Goal: Task Accomplishment & Management: Complete application form

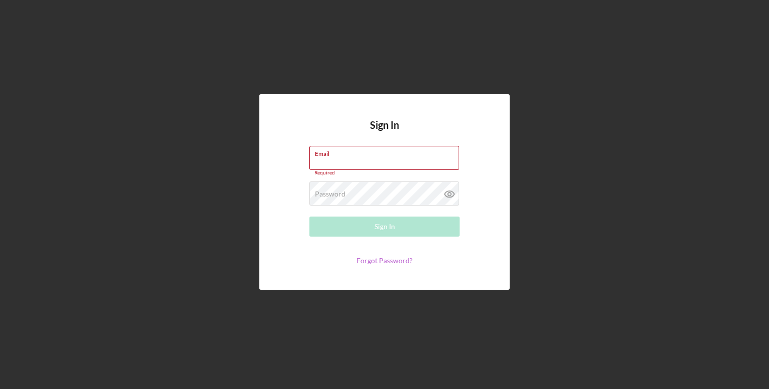
type input "[EMAIL_ADDRESS][DOMAIN_NAME]"
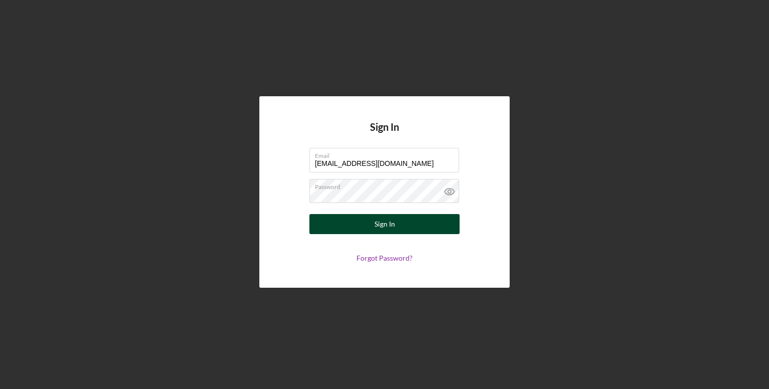
click at [403, 222] on button "Sign In" at bounding box center [384, 224] width 150 height 20
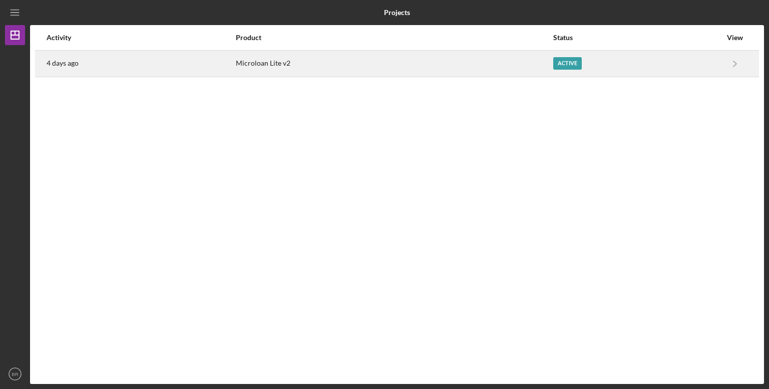
click at [557, 56] on div "Active" at bounding box center [637, 63] width 168 height 25
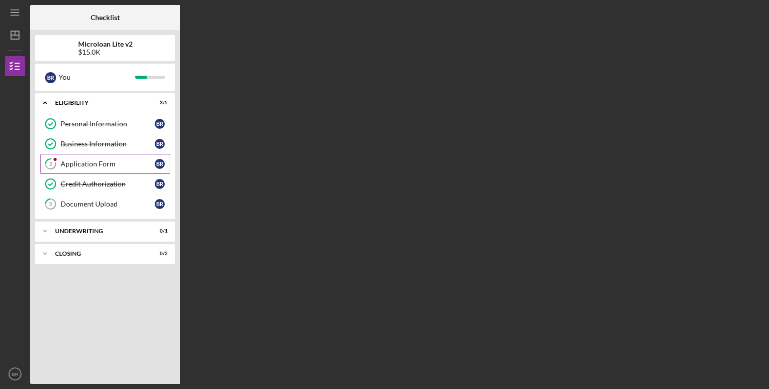
click at [110, 169] on link "3 Application Form B R" at bounding box center [105, 164] width 130 height 20
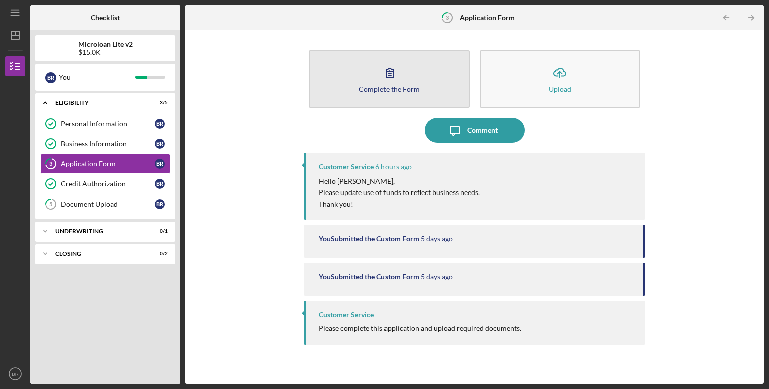
click at [371, 92] on button "Complete the Form Form" at bounding box center [389, 79] width 161 height 58
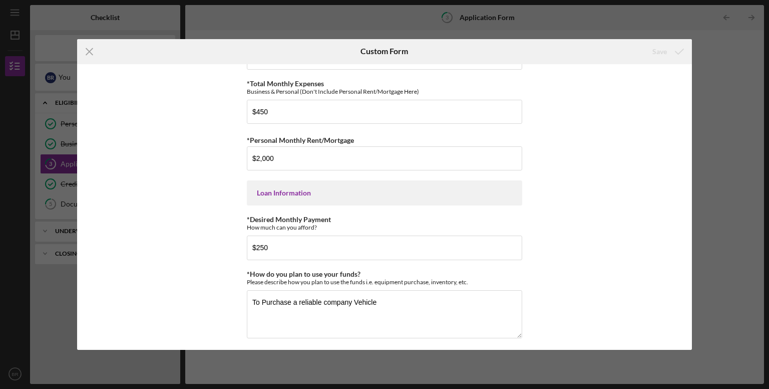
scroll to position [504, 0]
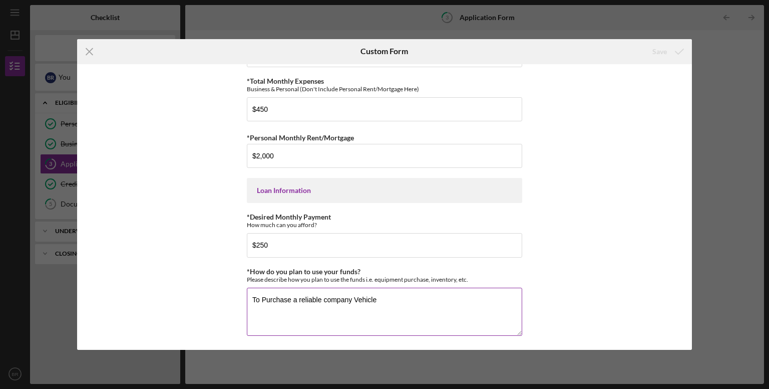
click at [429, 304] on textarea "To Purchase a reliable company Vehicle" at bounding box center [384, 311] width 275 height 48
type textarea "T"
click at [338, 309] on textarea "we will use these funds to help expand our business by purchasing a new pressur…" at bounding box center [384, 311] width 275 height 48
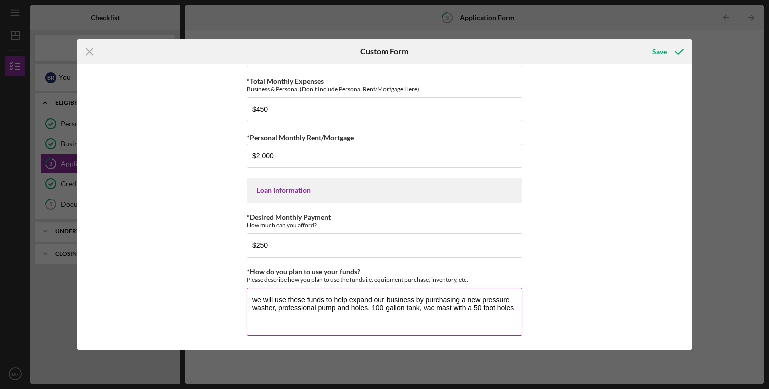
click at [348, 306] on textarea "we will use these funds to help expand our business by purchasing a new pressur…" at bounding box center [384, 311] width 275 height 48
click at [391, 304] on textarea "we will use these funds to help expand our business by purchasing a new pressur…" at bounding box center [384, 311] width 275 height 48
click at [392, 304] on textarea "we will use these funds to help expand our business by purchasing a new pressur…" at bounding box center [384, 311] width 275 height 48
click at [267, 315] on textarea "we will use these funds to help expand our business by purchasing a new pressur…" at bounding box center [384, 311] width 275 height 48
click at [393, 304] on textarea "we will use these funds to help expand our business by purchasing a new pressur…" at bounding box center [384, 311] width 275 height 48
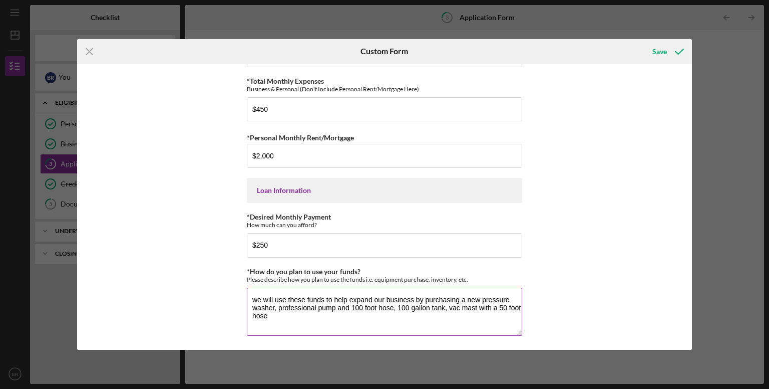
click at [334, 313] on textarea "we will use these funds to help expand our business by purchasing a new pressur…" at bounding box center [384, 311] width 275 height 48
click at [446, 306] on textarea "we will use these funds to help expand our business by purchasing a new pressur…" at bounding box center [384, 311] width 275 height 48
click at [489, 306] on textarea "we will use these funds to help expand our business by purchasing a new pressur…" at bounding box center [384, 311] width 275 height 48
click at [469, 310] on textarea "we will use these funds to help expand our business by purchasing a new pressur…" at bounding box center [384, 311] width 275 height 48
click at [488, 315] on textarea "we will use these funds to help expand our business by purchasing a new pressur…" at bounding box center [384, 311] width 275 height 48
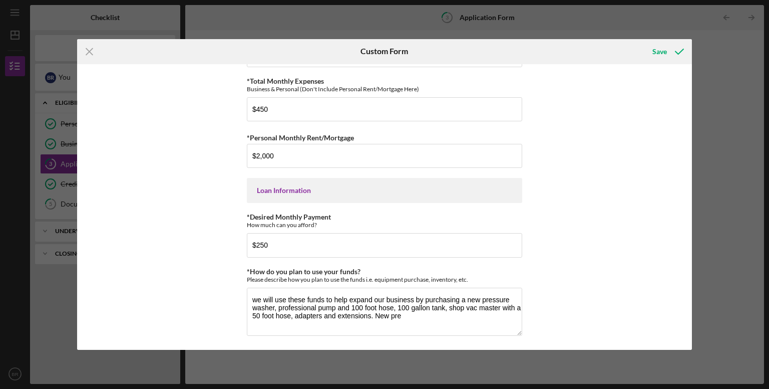
drag, startPoint x: 304, startPoint y: 325, endPoint x: 465, endPoint y: 341, distance: 161.0
click at [403, 315] on textarea "we will use these funds to help expand our business by purchasing a new pressur…" at bounding box center [384, 311] width 275 height 48
click at [498, 313] on textarea "we will use these funds to help expand our business by purchasing a new pressur…" at bounding box center [384, 311] width 275 height 48
click at [439, 329] on textarea "we will use these funds to help expand our business by purchasing a new pressur…" at bounding box center [384, 311] width 275 height 48
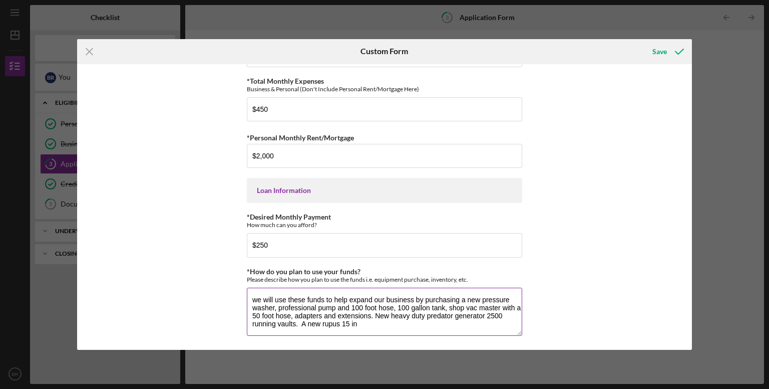
click at [294, 320] on textarea "we will use these funds to help expand our business by purchasing a new pressur…" at bounding box center [384, 311] width 275 height 48
click at [482, 325] on textarea "we will use these funds to help expand our business by purchasing a new pressur…" at bounding box center [384, 311] width 275 height 48
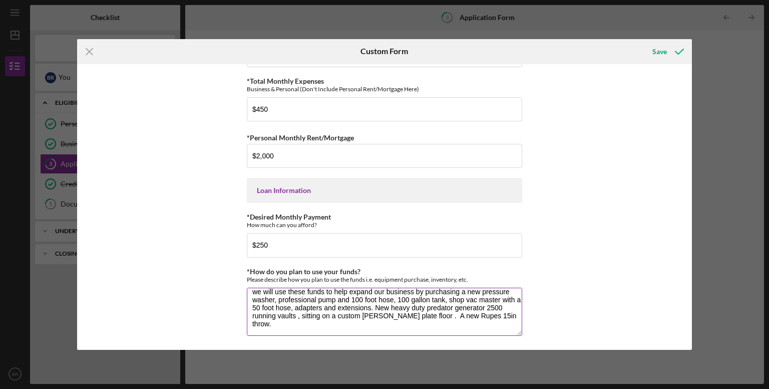
scroll to position [1, 0]
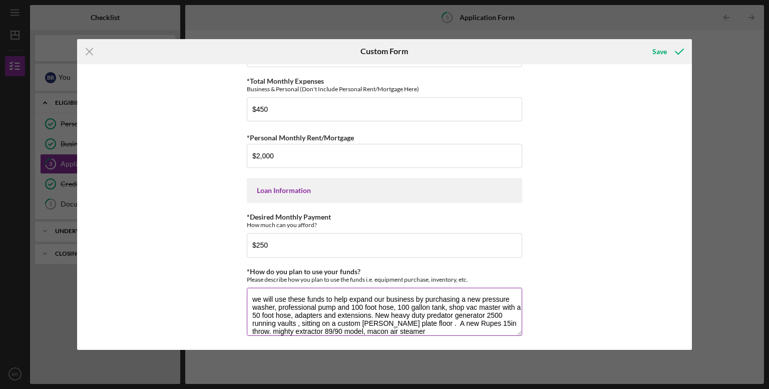
click at [385, 328] on textarea "we will use these funds to help expand our business by purchasing a new pressur…" at bounding box center [384, 311] width 275 height 48
click at [419, 329] on textarea "we will use these funds to help expand our business by purchasing a new pressur…" at bounding box center [384, 311] width 275 height 48
click at [387, 331] on textarea "we will use these funds to help expand our business by purchasing a new pressur…" at bounding box center [384, 311] width 275 height 48
click at [388, 332] on textarea "we will use these funds to help expand our business by purchasing a new pressur…" at bounding box center [384, 311] width 275 height 48
click at [445, 329] on textarea "we will use these funds to help expand our business by purchasing a new pressur…" at bounding box center [384, 311] width 275 height 48
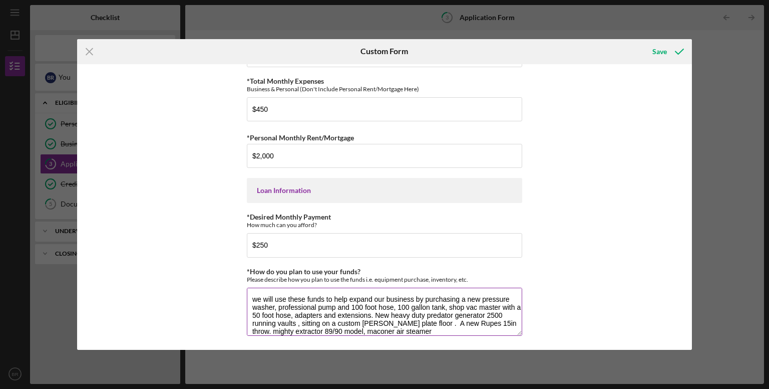
click at [392, 327] on textarea "we will use these funds to help expand our business by purchasing a new pressur…" at bounding box center [384, 311] width 275 height 48
click at [431, 329] on textarea "we will use these funds to help expand our business by purchasing a new pressur…" at bounding box center [384, 311] width 275 height 48
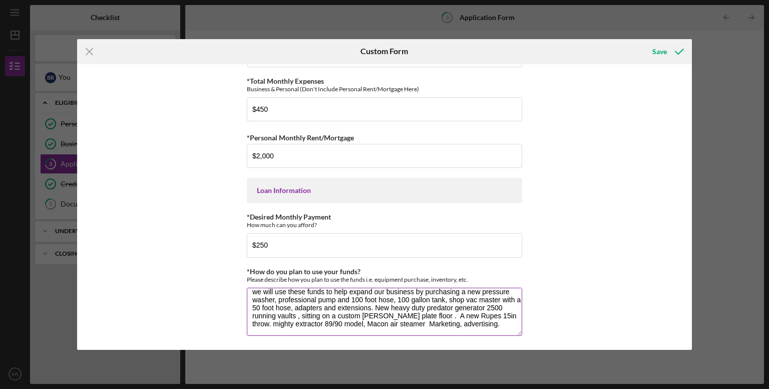
type textarea "we will use these funds to help expand our business by purchasing a new pressur…"
drag, startPoint x: 474, startPoint y: 318, endPoint x: 647, endPoint y: 288, distance: 175.9
click at [647, 288] on div "TMC Community Capital Loan Application *How did you hear about us? Name of Orga…" at bounding box center [384, 207] width 615 height 286
drag, startPoint x: 471, startPoint y: 312, endPoint x: 655, endPoint y: 125, distance: 262.7
click at [655, 125] on div "TMC Community Capital Loan Application *How did you hear about us? Name of Orga…" at bounding box center [384, 207] width 615 height 286
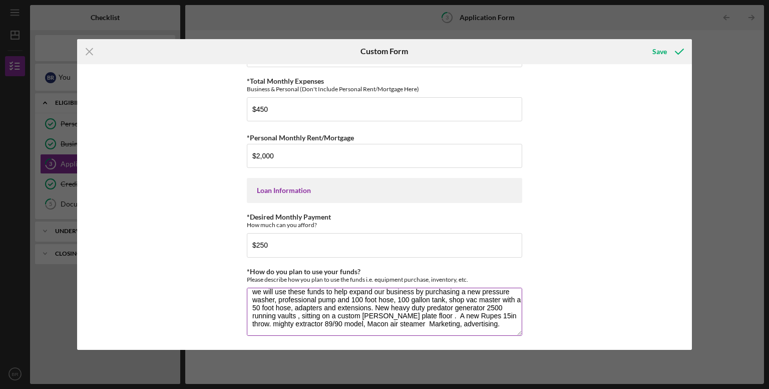
click at [499, 322] on textarea "we will use these funds to help expand our business by purchasing a new pressur…" at bounding box center [384, 311] width 275 height 48
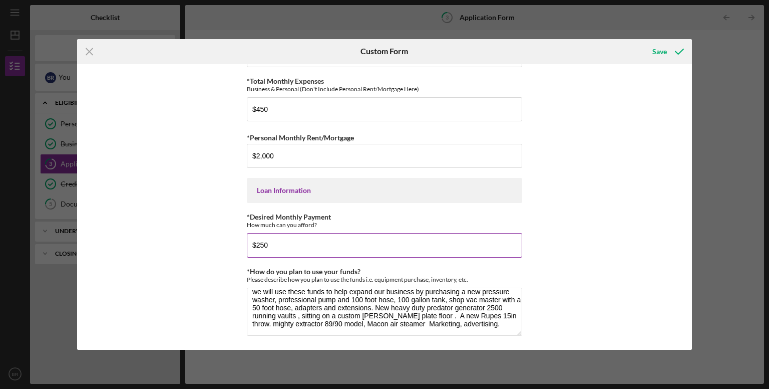
click at [274, 244] on input "$250" at bounding box center [384, 245] width 275 height 24
type input "$2"
type input "$450"
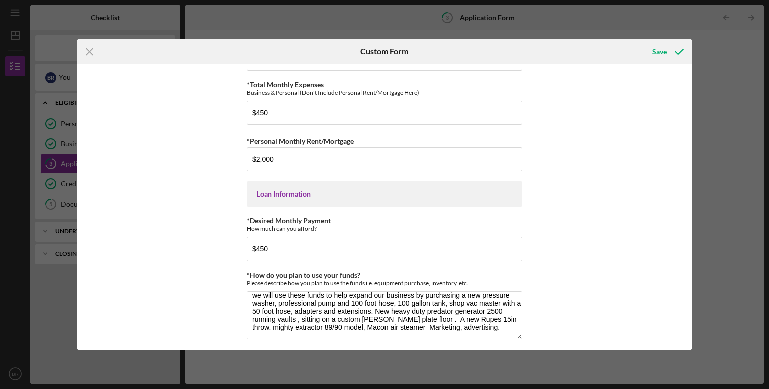
scroll to position [504, 0]
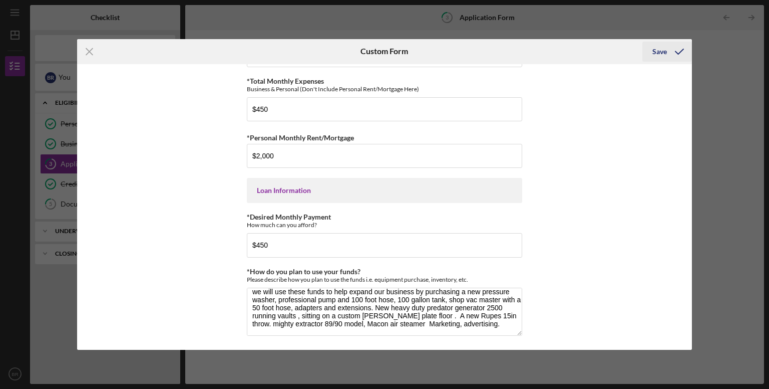
click at [664, 53] on div "Save" at bounding box center [659, 52] width 15 height 20
